Goal: Task Accomplishment & Management: Manage account settings

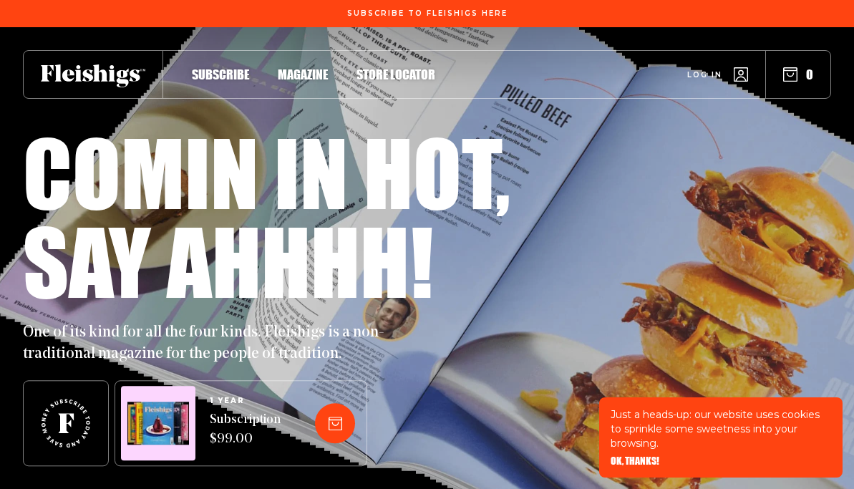
click at [695, 81] on link "Log in" at bounding box center [717, 74] width 61 height 14
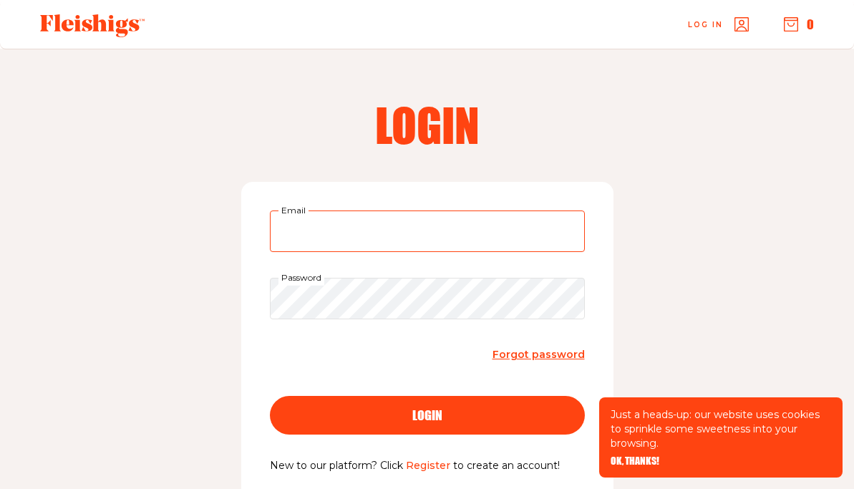
click at [301, 232] on input "Email" at bounding box center [427, 231] width 315 height 42
click at [407, 236] on input "ekreit20@gmail.com" at bounding box center [427, 231] width 315 height 42
type input "e"
type input "ikreit@verizon.net"
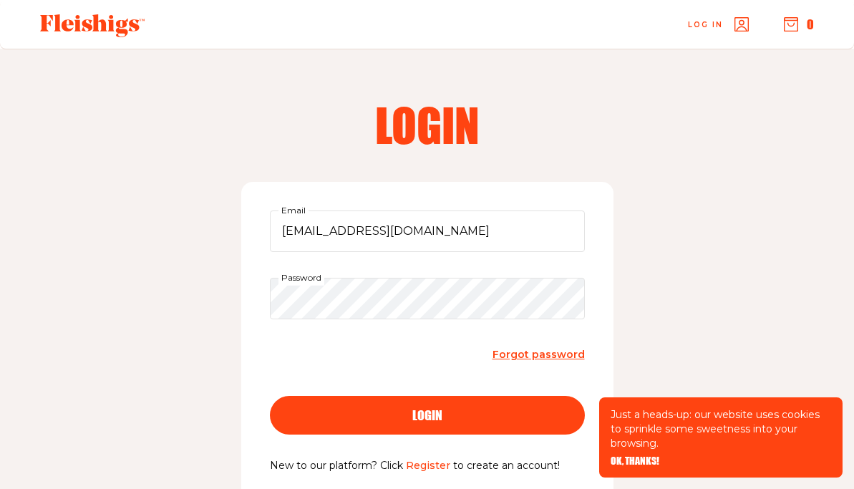
click at [339, 403] on button "login" at bounding box center [427, 415] width 315 height 39
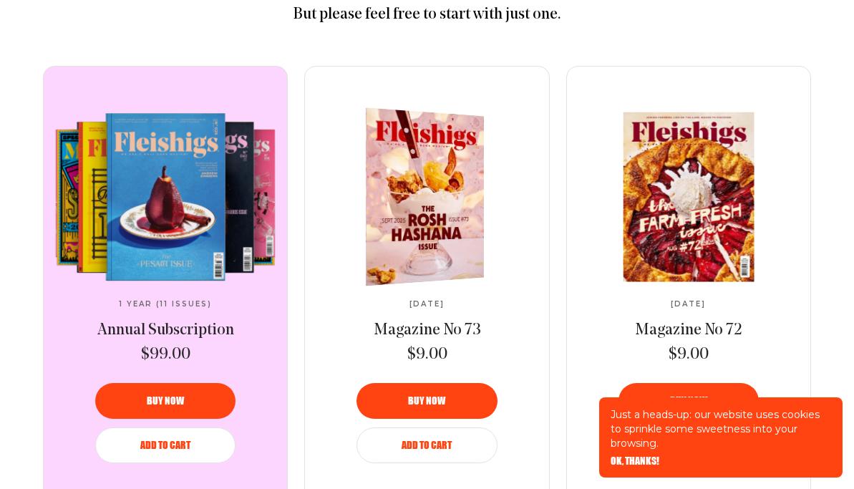
scroll to position [674, 0]
